Goal: Communication & Community: Ask a question

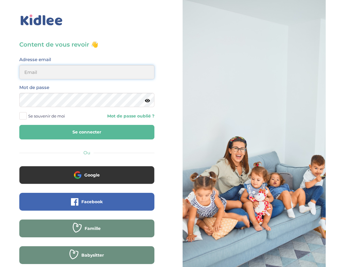
type input "[EMAIL_ADDRESS][DOMAIN_NAME]"
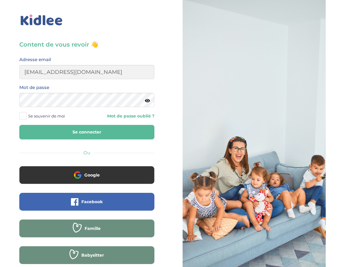
click at [78, 132] on button "Se connecter" at bounding box center [86, 132] width 135 height 15
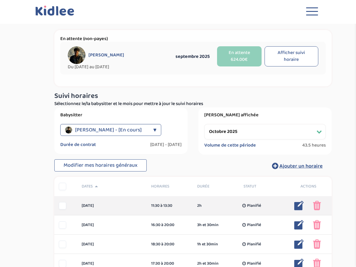
click at [300, 204] on img at bounding box center [298, 205] width 9 height 9
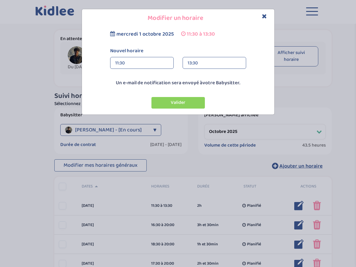
click at [141, 65] on div "11:30" at bounding box center [141, 63] width 53 height 12
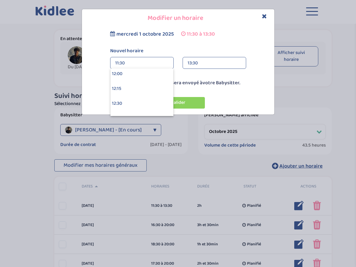
scroll to position [716, 0]
click at [129, 72] on div "12:00" at bounding box center [141, 72] width 63 height 15
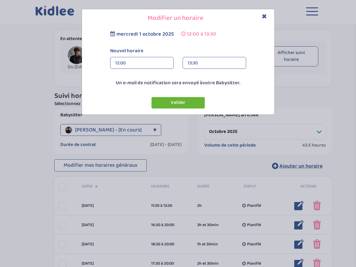
click at [173, 101] on button "Valider" at bounding box center [177, 103] width 53 height 12
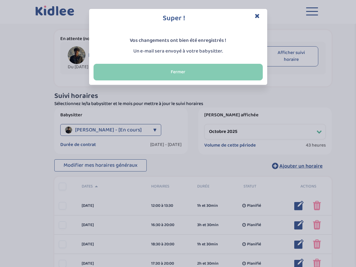
click at [187, 75] on button "Fermer" at bounding box center [177, 72] width 169 height 17
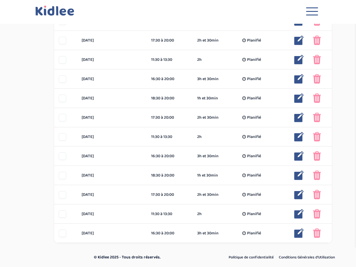
scroll to position [300, 0]
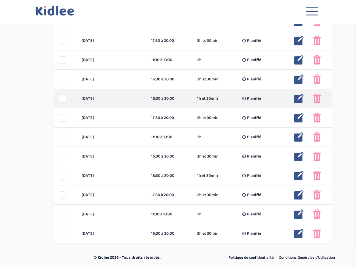
click at [62, 100] on div at bounding box center [62, 98] width 7 height 7
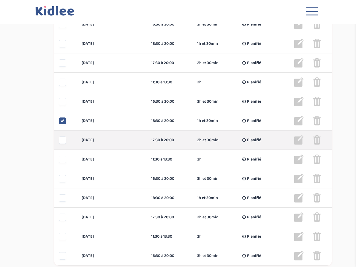
click at [63, 141] on div at bounding box center [62, 139] width 7 height 7
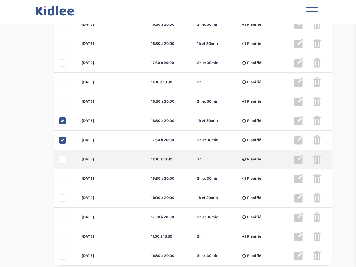
click at [62, 159] on div at bounding box center [62, 159] width 7 height 7
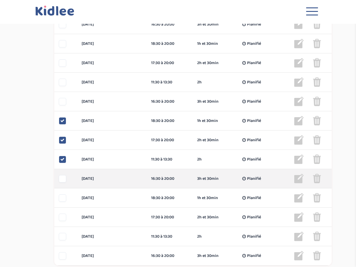
click at [60, 178] on div at bounding box center [62, 178] width 7 height 7
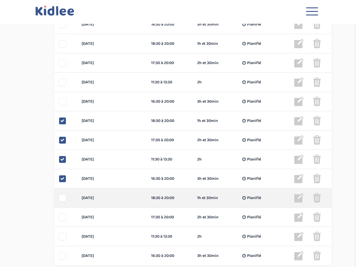
click at [63, 197] on div at bounding box center [62, 197] width 7 height 7
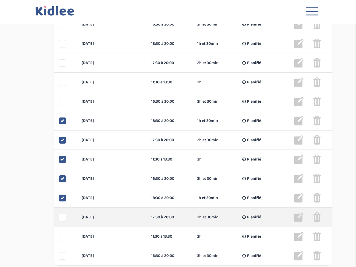
click at [60, 219] on div at bounding box center [62, 217] width 7 height 7
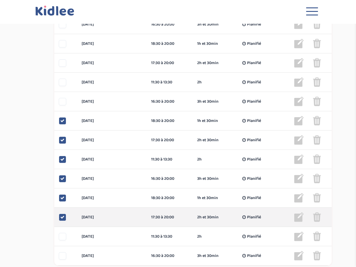
click at [63, 215] on icon at bounding box center [62, 217] width 4 height 4
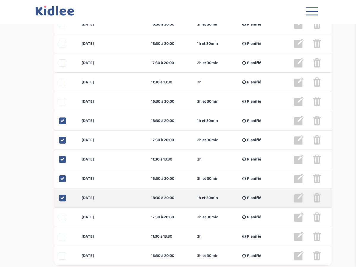
click at [63, 199] on icon at bounding box center [62, 198] width 4 height 4
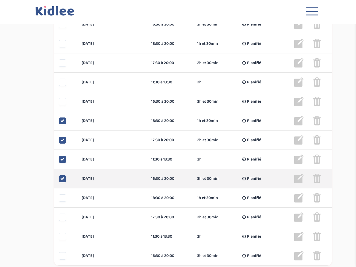
click at [63, 178] on icon at bounding box center [62, 178] width 4 height 4
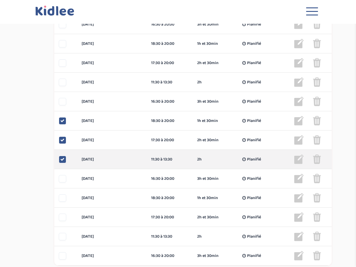
click at [65, 161] on div at bounding box center [62, 159] width 7 height 7
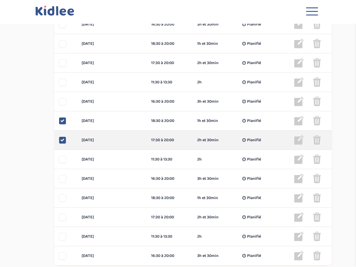
click at [63, 144] on div "mardi 21 oct 17:30 à 20:00 2h et 30min Planifié 2h et 30min Planifié ... Modifi…" at bounding box center [192, 139] width 277 height 19
click at [61, 137] on div at bounding box center [62, 139] width 7 height 7
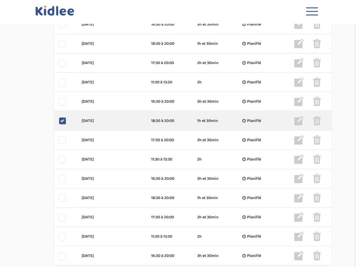
click at [63, 122] on icon at bounding box center [62, 121] width 4 height 4
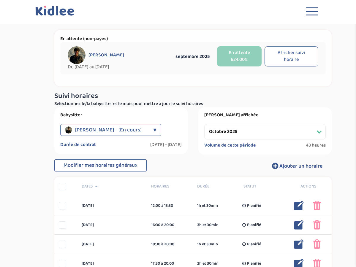
scroll to position [0, 0]
click at [288, 55] on button "Afficher suivi horaire" at bounding box center [291, 56] width 54 height 20
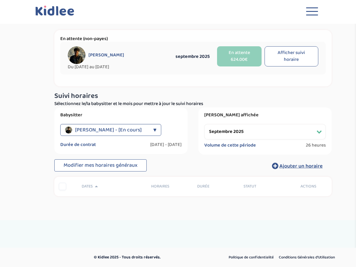
click at [291, 57] on button "Afficher suivi horaire" at bounding box center [291, 56] width 54 height 20
select select "octobre 2025"
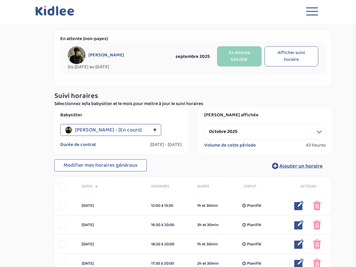
click at [313, 10] on button "Toggle navigation" at bounding box center [312, 13] width 18 height 16
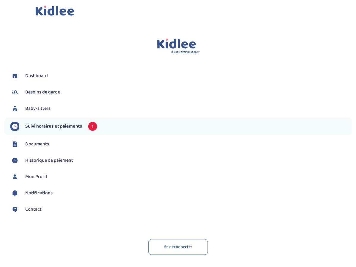
click at [39, 143] on span "Documents" at bounding box center [37, 144] width 24 height 7
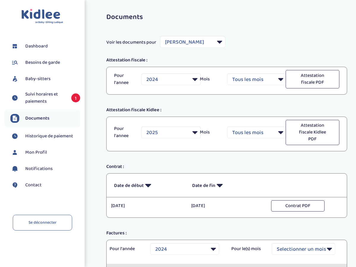
select select "25508"
select select "2024"
click at [42, 138] on span "Historique de paiement" at bounding box center [49, 136] width 48 height 7
click at [35, 136] on span "Historique de paiement" at bounding box center [49, 136] width 48 height 7
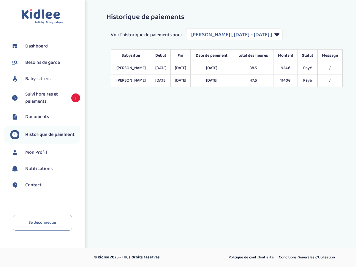
select select "1649"
click at [39, 47] on span "Dashboard" at bounding box center [36, 46] width 23 height 7
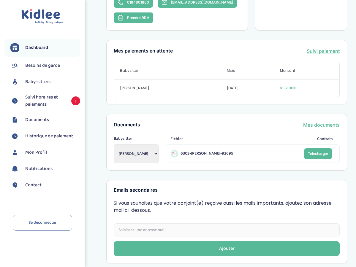
scroll to position [167, 0]
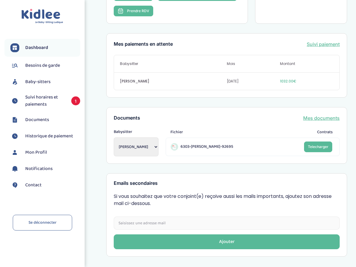
click at [155, 146] on select "[PERSON_NAME] [PERSON_NAME] [PERSON_NAME] Oualia [PERSON_NAME] madjiguene" at bounding box center [136, 146] width 45 height 19
select select "2131"
click at [31, 185] on span "Contact" at bounding box center [33, 185] width 16 height 7
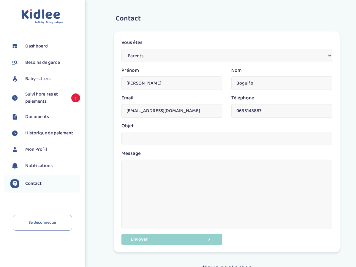
click at [139, 137] on input "text" at bounding box center [226, 139] width 211 height 14
type input "Changement de RIB"
click at [134, 167] on textarea at bounding box center [226, 195] width 211 height 70
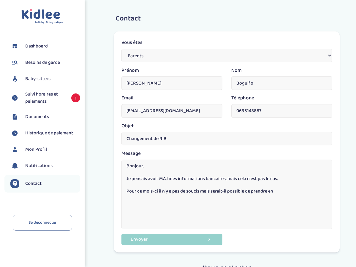
type textarea "Bonjour, Je pensais avoir MAJ mes informations bancaires, mais cela n'est pas l…"
